Goal: Information Seeking & Learning: Understand process/instructions

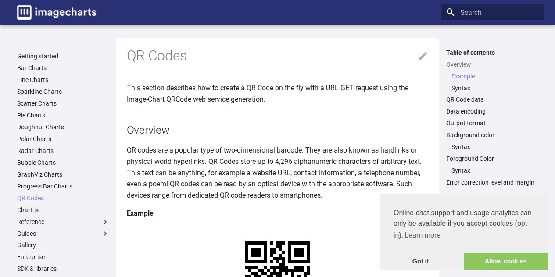
scroll to position [175, 0]
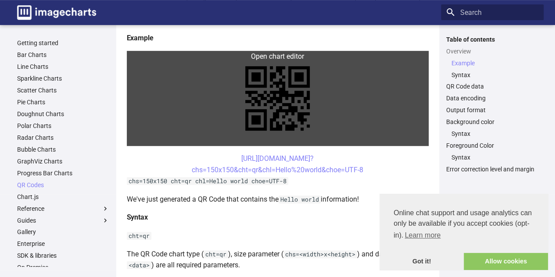
drag, startPoint x: 285, startPoint y: 156, endPoint x: 168, endPoint y: 130, distance: 120.3
click at [168, 130] on link at bounding box center [278, 98] width 302 height 95
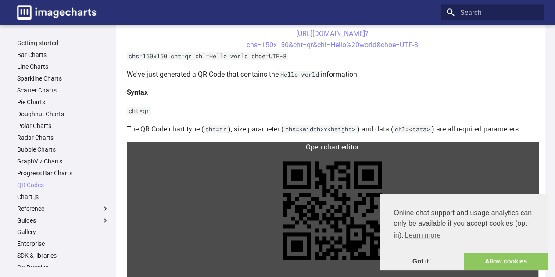
scroll to position [526, 0]
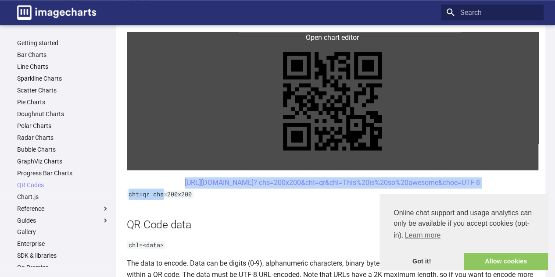
drag, startPoint x: 161, startPoint y: 182, endPoint x: 160, endPoint y: 149, distance: 32.9
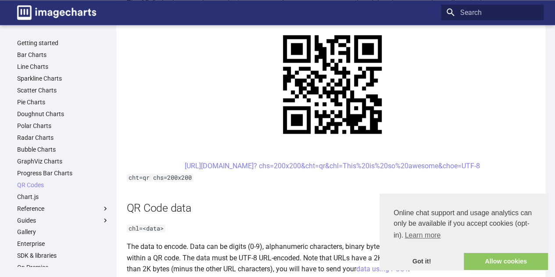
scroll to position [570, 0]
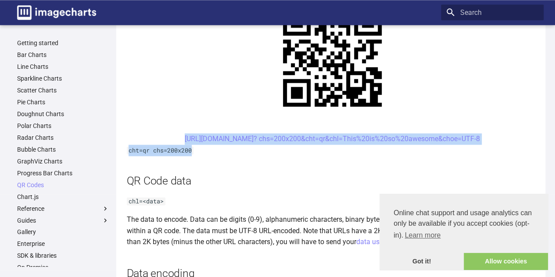
drag, startPoint x: 158, startPoint y: 140, endPoint x: 210, endPoint y: 151, distance: 53.0
copy article "[URL][DOMAIN_NAME]? chs=200x200&cht=qr&chl=This%20is%20so%20awesome&choe=UTF-8 …"
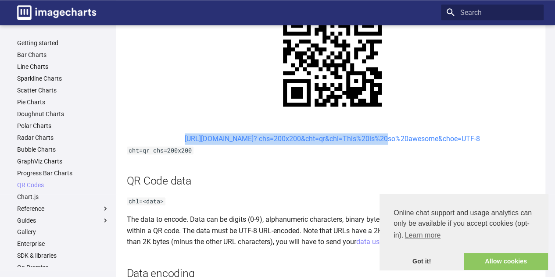
drag, startPoint x: 169, startPoint y: 137, endPoint x: 358, endPoint y: 136, distance: 189.0
click at [358, 136] on center "[URL][DOMAIN_NAME]? chs=200x200&cht=qr&chl=This%20is%20so%20awesome&choe=UTF-8" at bounding box center [332, 138] width 411 height 11
copy link "[URL][DOMAIN_NAME]? chs=200x200&cht=qr&chl="
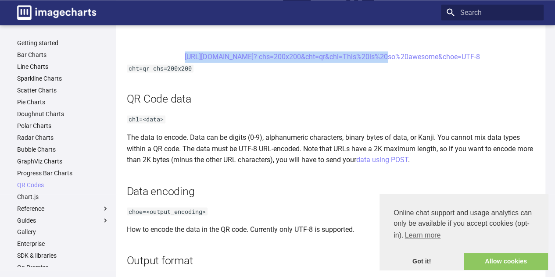
scroll to position [670, 0]
